Goal: Task Accomplishment & Management: Manage account settings

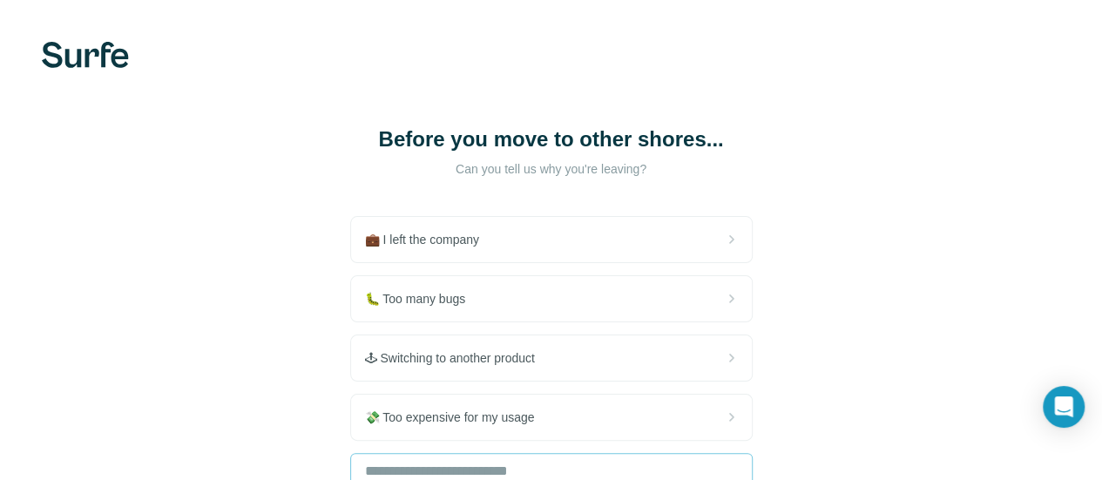
scroll to position [174, 0]
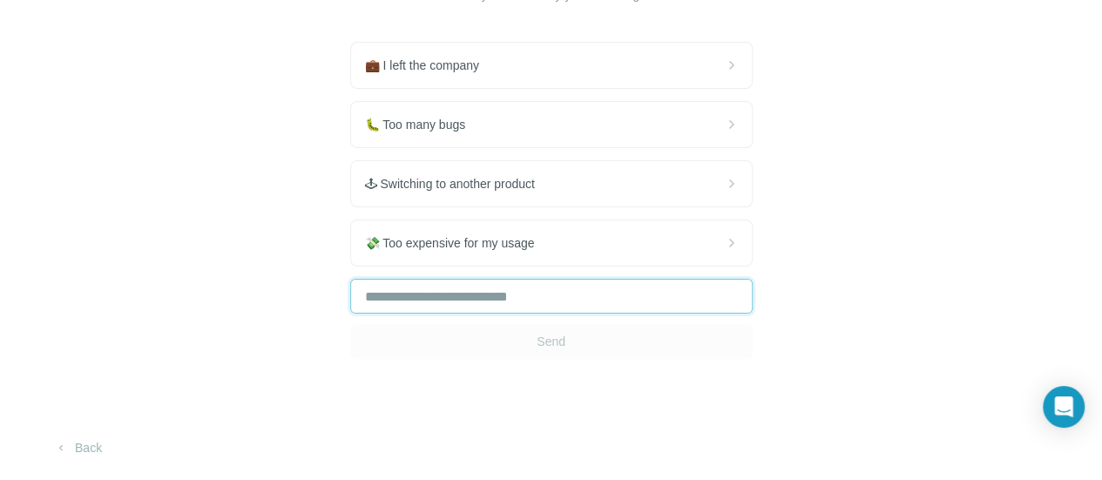
click at [350, 314] on input "text" at bounding box center [551, 296] width 402 height 35
type input "*"
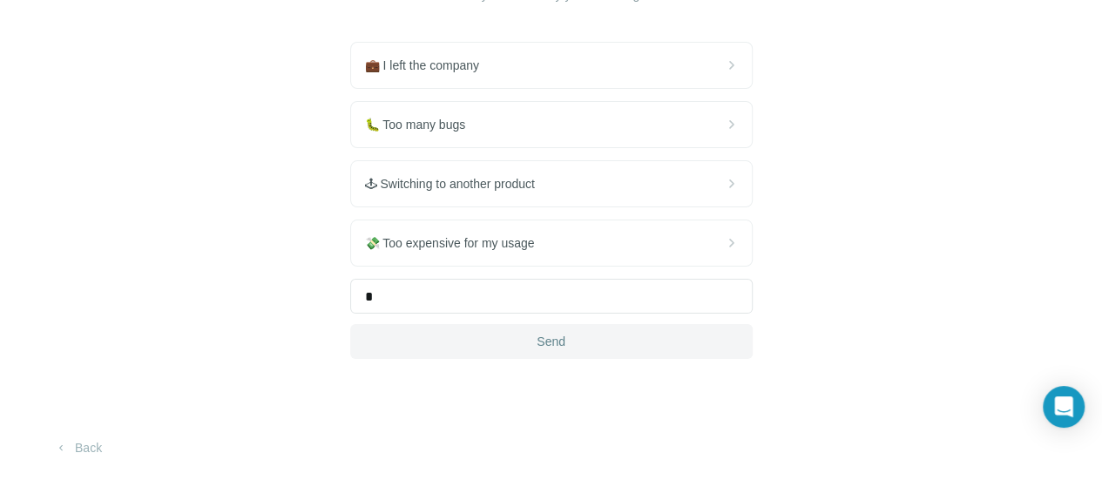
click at [350, 359] on button "Send" at bounding box center [551, 341] width 402 height 35
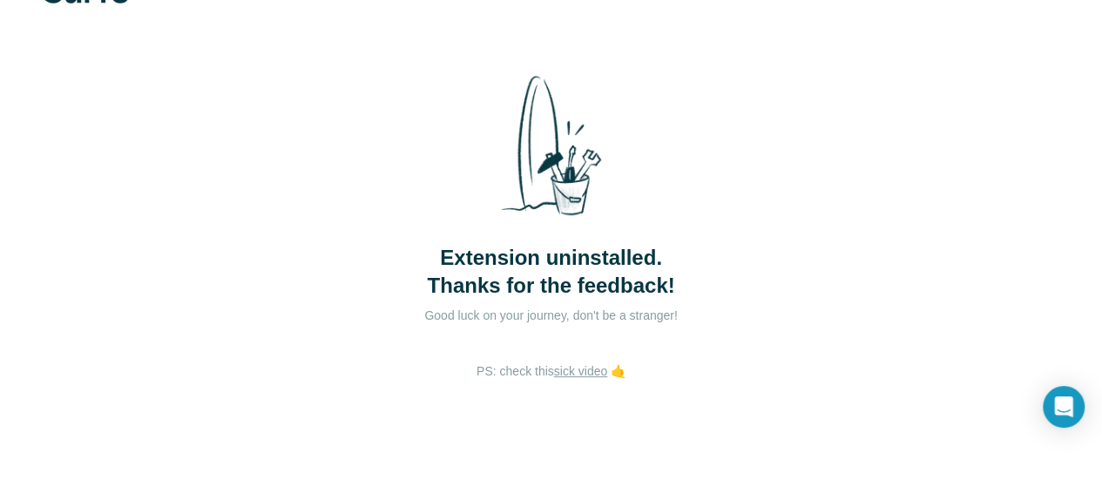
scroll to position [89, 0]
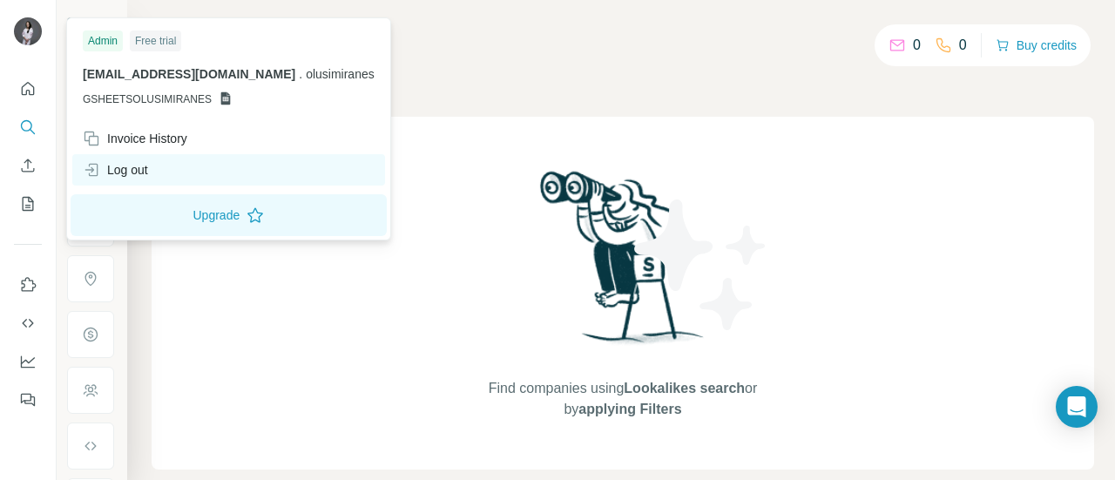
click at [159, 170] on div "Log out" at bounding box center [228, 169] width 313 height 31
